Goal: Information Seeking & Learning: Learn about a topic

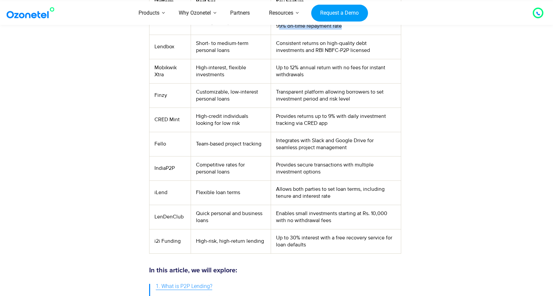
scroll to position [299, 0]
drag, startPoint x: 288, startPoint y: 220, endPoint x: 331, endPoint y: 219, distance: 43.2
click at [331, 219] on td "Enables small investments starting at Rs. 10,000 with no withdrawal fees" at bounding box center [336, 216] width 130 height 24
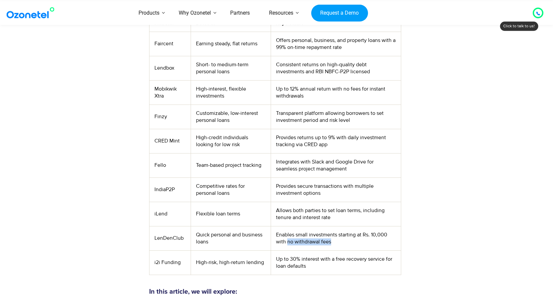
scroll to position [266, 0]
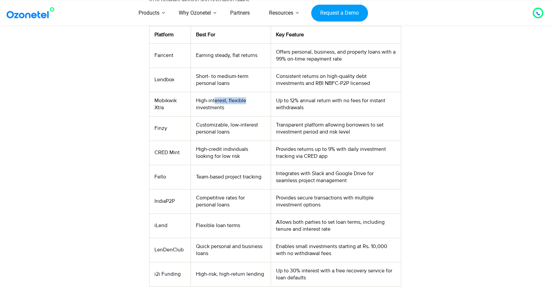
drag, startPoint x: 215, startPoint y: 100, endPoint x: 249, endPoint y: 102, distance: 33.6
click at [249, 102] on td "High-interest, flexible investments" at bounding box center [231, 104] width 80 height 24
drag, startPoint x: 282, startPoint y: 131, endPoint x: 357, endPoint y: 131, distance: 75.5
click at [357, 131] on td "Transparent platform allowing borrowers to set investment period and risk level" at bounding box center [336, 128] width 130 height 24
click at [286, 132] on td "Transparent platform allowing borrowers to set investment period and risk level" at bounding box center [336, 128] width 130 height 24
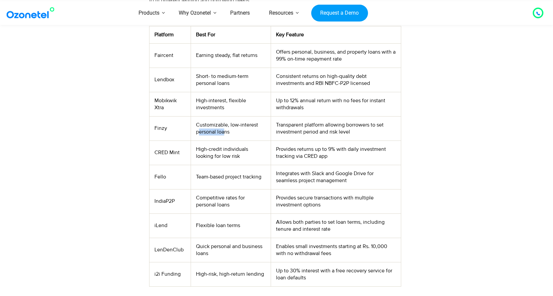
drag, startPoint x: 199, startPoint y: 132, endPoint x: 224, endPoint y: 131, distance: 25.3
click at [224, 131] on td "Customizable, low-interest personal loans" at bounding box center [231, 128] width 80 height 24
